Goal: Transaction & Acquisition: Purchase product/service

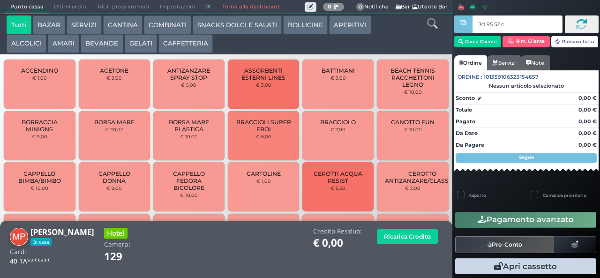
type input "3d 95 52 c3"
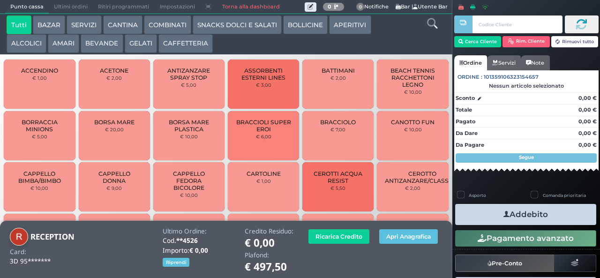
click at [111, 45] on button "BEVANDE" at bounding box center [102, 43] width 42 height 19
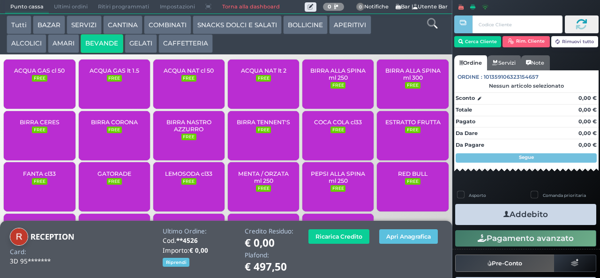
click at [270, 96] on div "ACQUA NAT lt 2 FREE" at bounding box center [263, 84] width 71 height 49
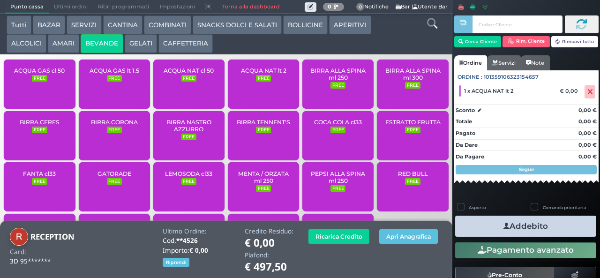
click at [536, 233] on button "Addebito" at bounding box center [525, 226] width 141 height 21
